Goal: Task Accomplishment & Management: Use online tool/utility

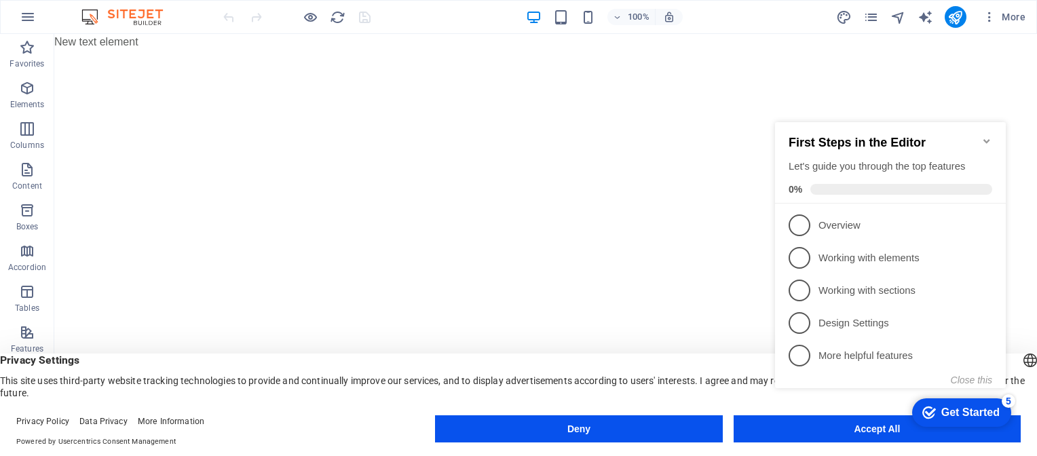
click at [853, 431] on div "checkmark Get Started 5 First Steps in the Editor Let's guide you through the t…" at bounding box center [893, 267] width 247 height 331
click at [847, 432] on appcues-checklist "Contextual help checklist present on screen" at bounding box center [893, 269] width 247 height 334
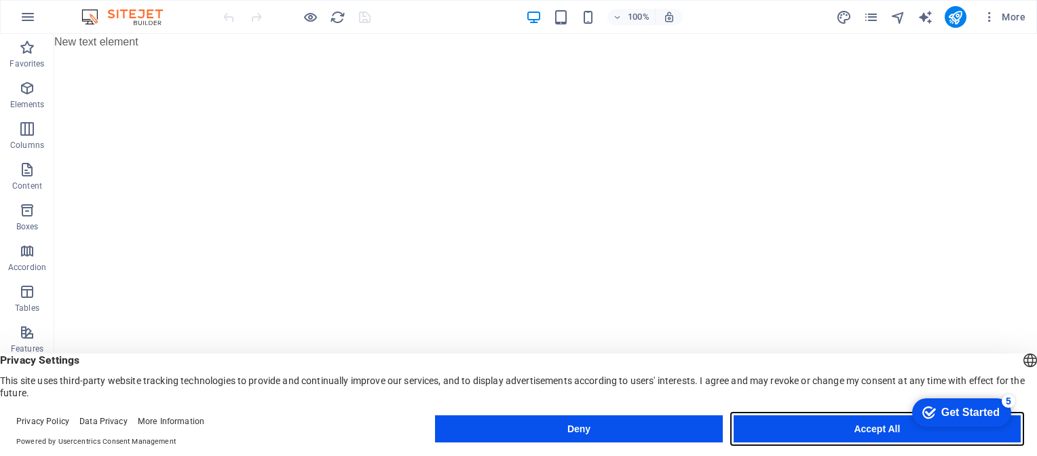
click at [871, 436] on button "Accept All" at bounding box center [877, 428] width 287 height 27
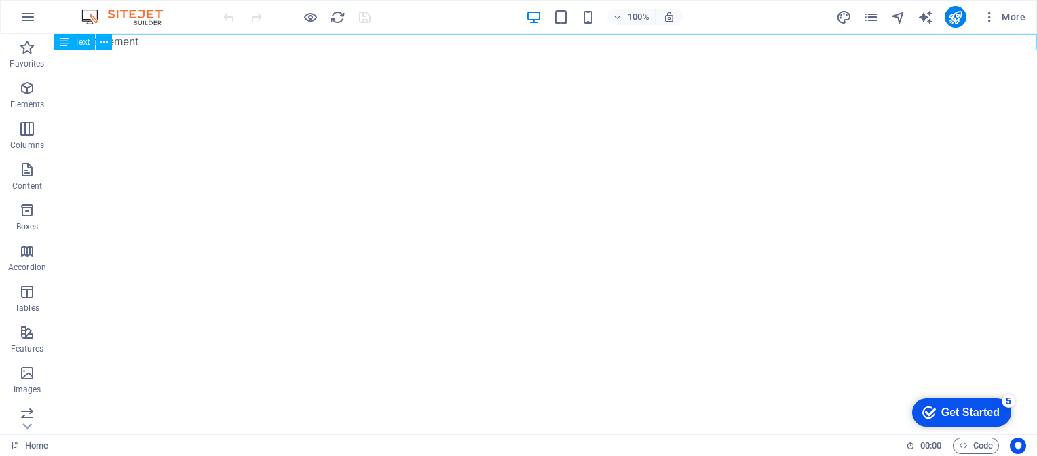
click at [114, 43] on div "Text" at bounding box center [87, 42] width 67 height 17
click at [132, 41] on div "New text element" at bounding box center [545, 42] width 983 height 16
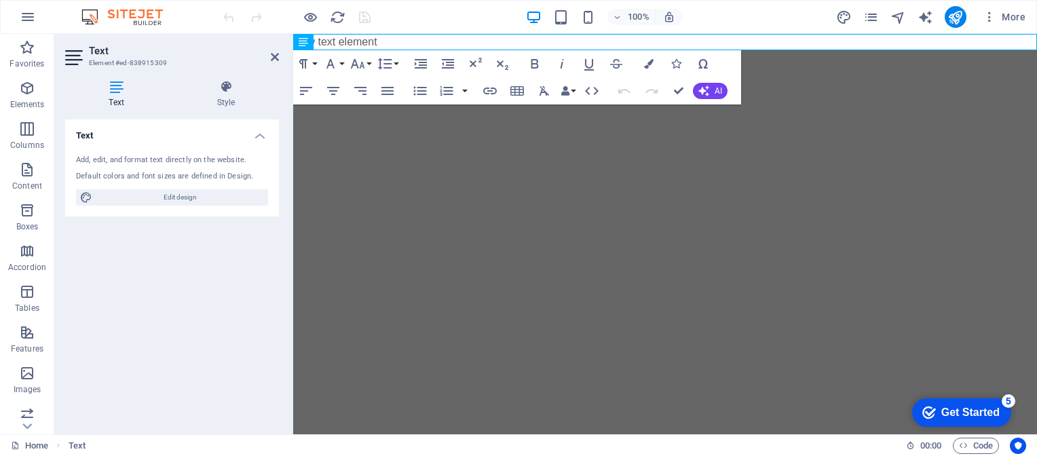
click at [451, 50] on html "Skip to main content New text element" at bounding box center [665, 42] width 744 height 16
click at [369, 43] on p "New text element" at bounding box center [665, 42] width 744 height 16
click at [384, 43] on p "New text element" at bounding box center [665, 42] width 744 height 16
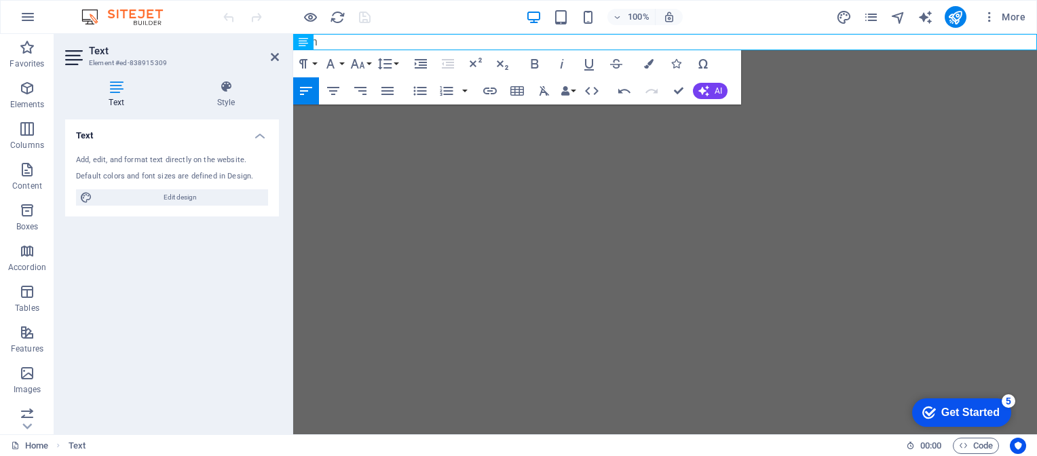
click at [797, 50] on html "Skip to main content hhhh" at bounding box center [665, 42] width 744 height 16
click at [456, 50] on html "Skip to main content hhhh" at bounding box center [665, 42] width 744 height 16
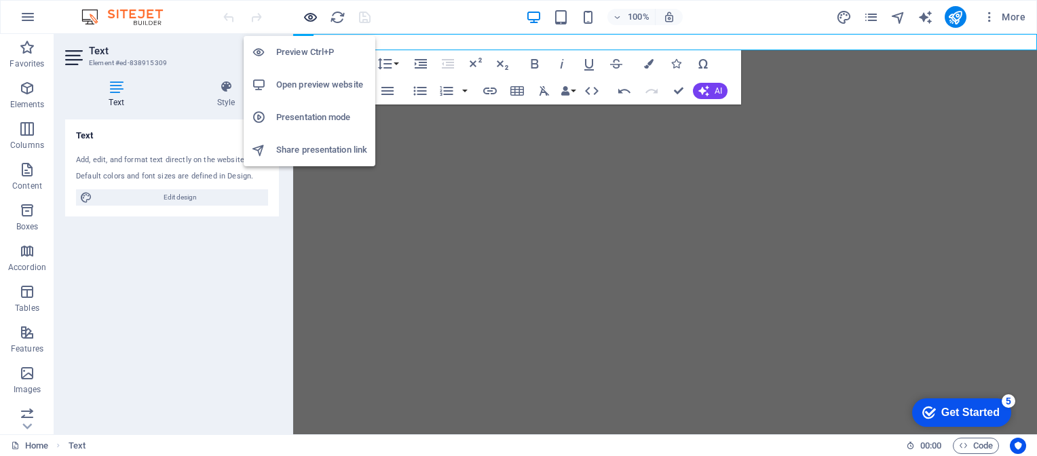
click at [313, 16] on icon "button" at bounding box center [311, 18] width 16 height 16
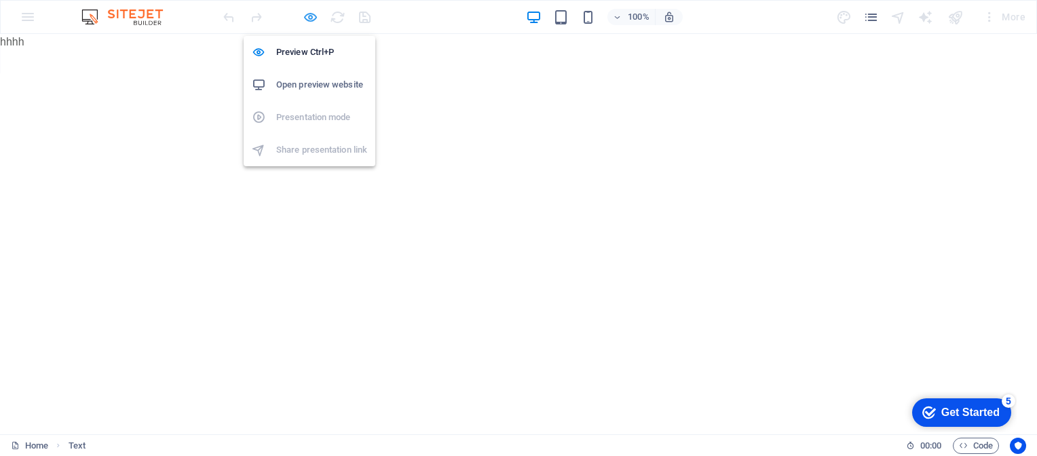
click at [313, 16] on icon "button" at bounding box center [311, 18] width 16 height 16
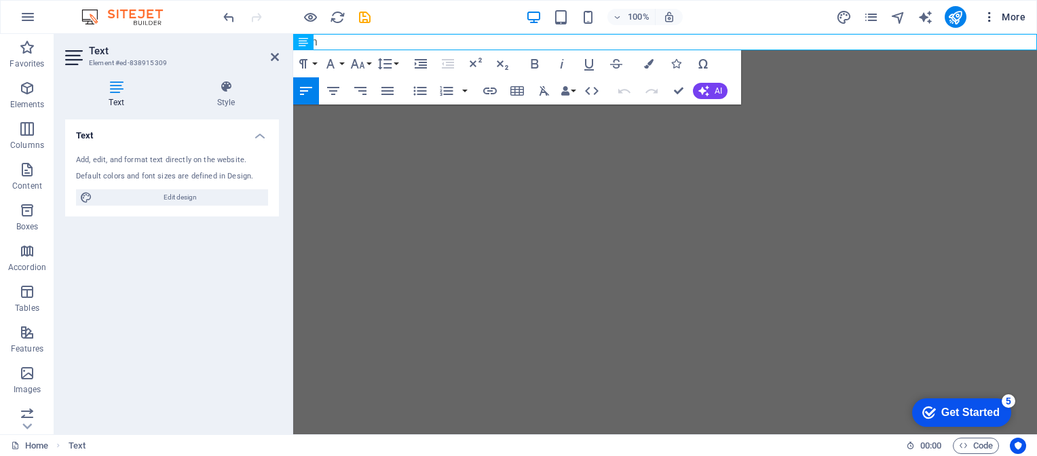
click at [1028, 19] on button "More" at bounding box center [1004, 17] width 54 height 22
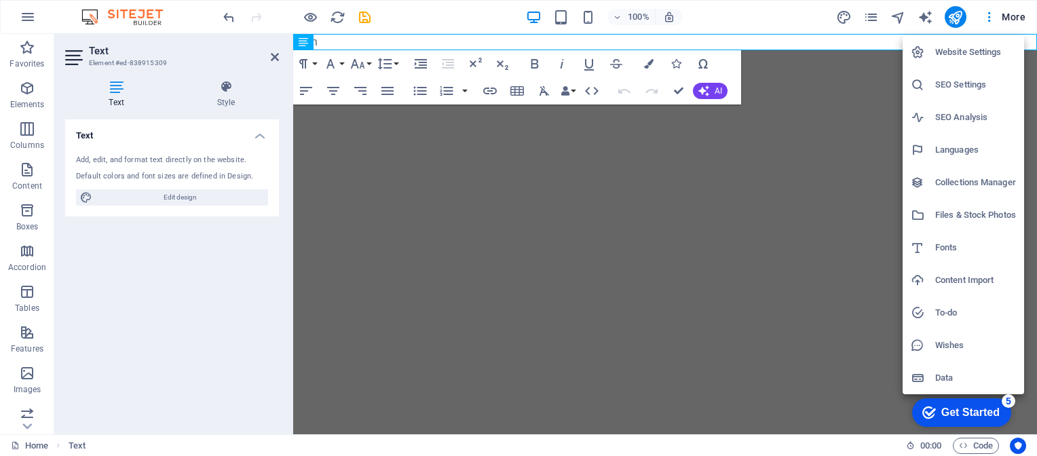
click at [960, 20] on div at bounding box center [518, 228] width 1037 height 456
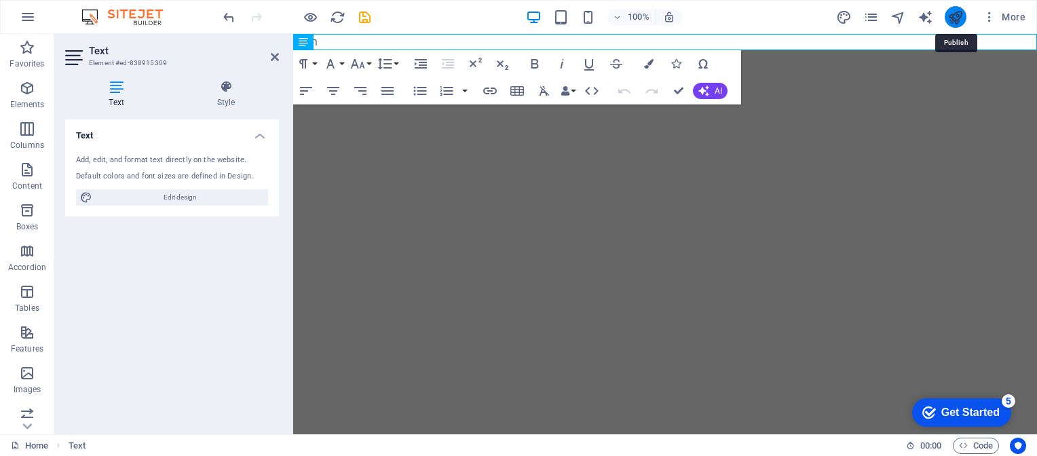
click at [953, 19] on icon "publish" at bounding box center [955, 18] width 16 height 16
